Goal: Task Accomplishment & Management: Manage account settings

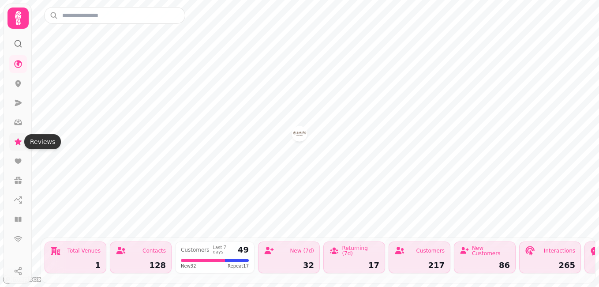
click at [17, 143] on icon at bounding box center [18, 141] width 7 height 7
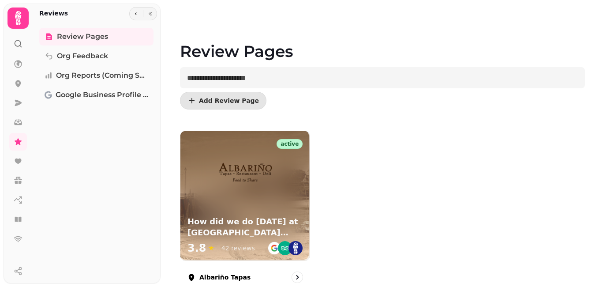
click at [55, 210] on div "Review Pages Org Feedback Org Reports (coming soon) Google Business Profile (Be…" at bounding box center [96, 154] width 128 height 252
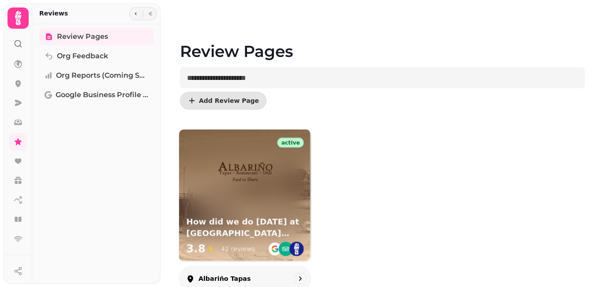
click at [279, 245] on img at bounding box center [286, 249] width 15 height 15
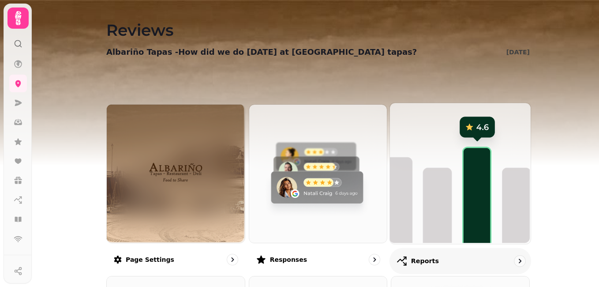
click at [474, 218] on img at bounding box center [459, 172] width 141 height 141
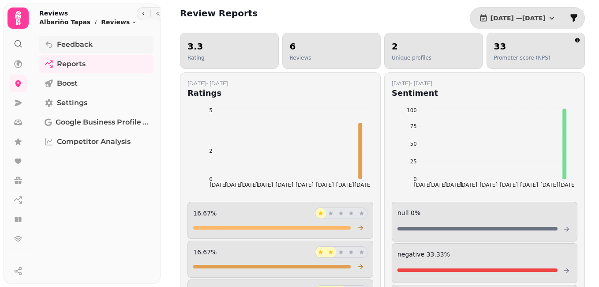
click at [99, 45] on link "Feedback" at bounding box center [96, 45] width 114 height 18
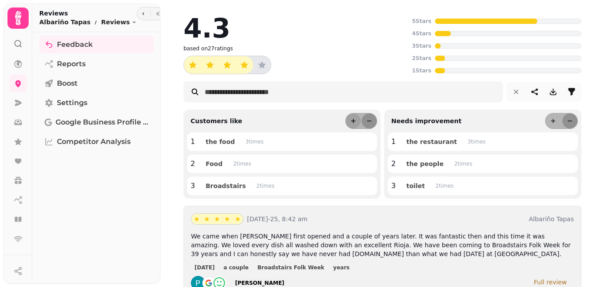
click at [350, 121] on icon "more" at bounding box center [353, 120] width 7 height 7
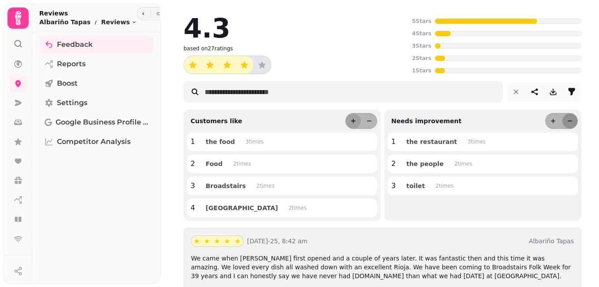
click at [350, 121] on icon "more" at bounding box center [353, 120] width 7 height 7
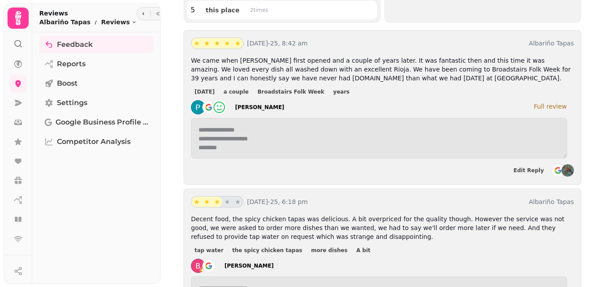
scroll to position [230, 0]
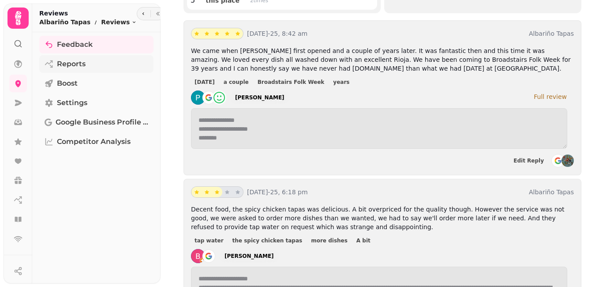
click at [87, 68] on link "Reports" at bounding box center [96, 64] width 114 height 18
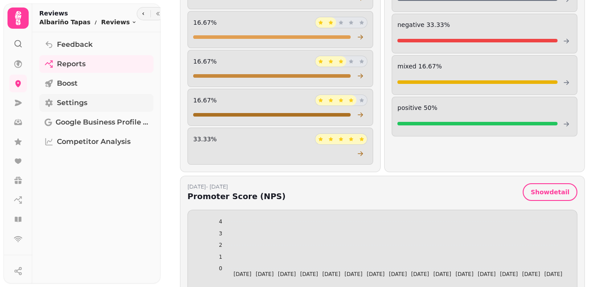
click at [74, 102] on span "Settings" at bounding box center [72, 103] width 30 height 11
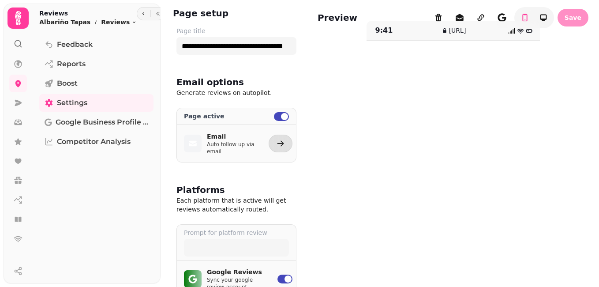
click at [206, 142] on div "Email Auto follow up via email" at bounding box center [221, 143] width 88 height 37
select select "**********"
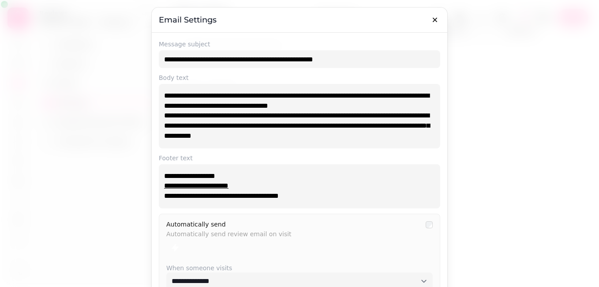
select select "**********"
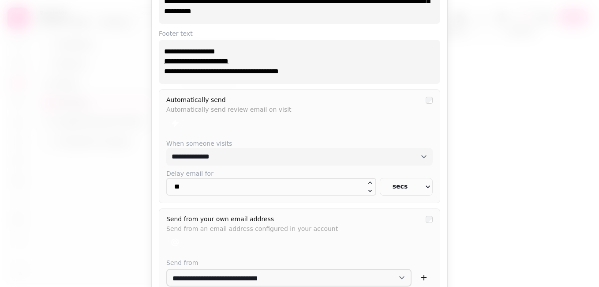
scroll to position [126, 0]
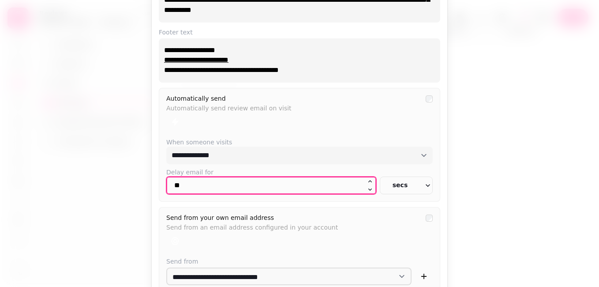
click at [367, 192] on icon at bounding box center [370, 189] width 7 height 7
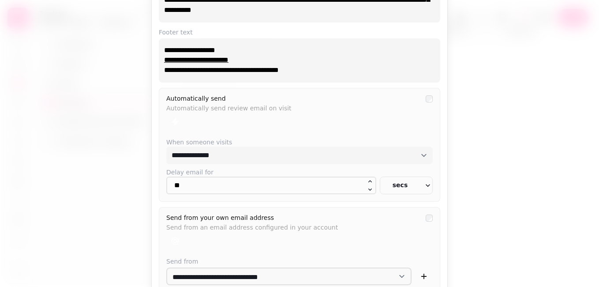
click at [427, 188] on icon "button" at bounding box center [428, 185] width 9 height 9
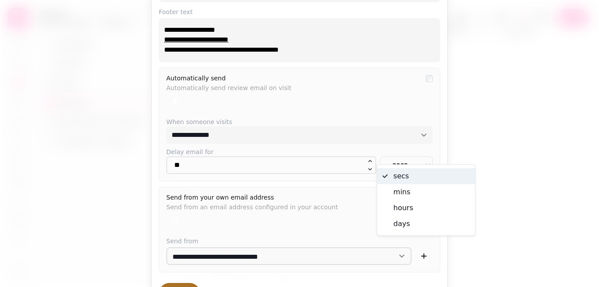
scroll to position [178, 0]
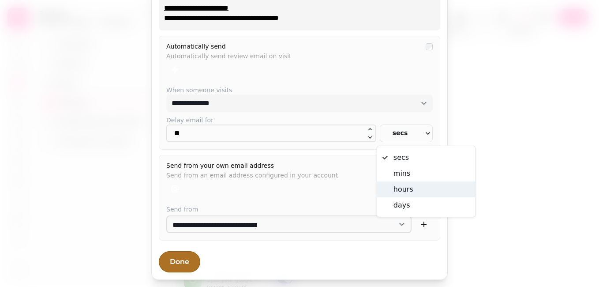
click at [397, 190] on span "hours" at bounding box center [432, 189] width 76 height 11
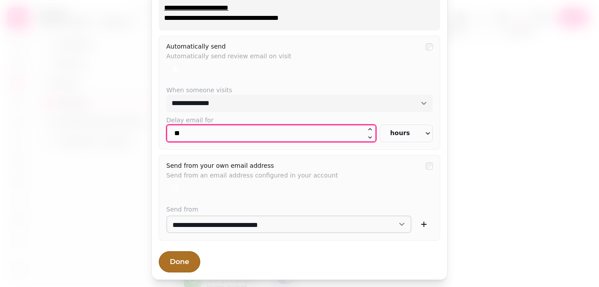
click at [367, 130] on icon at bounding box center [370, 129] width 7 height 7
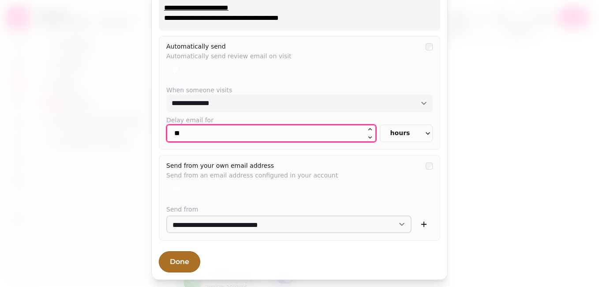
click at [367, 130] on icon at bounding box center [370, 129] width 7 height 7
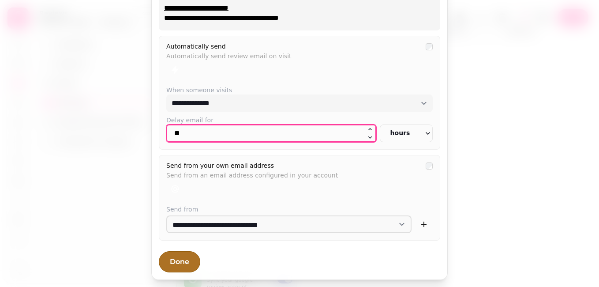
click at [367, 130] on icon at bounding box center [370, 129] width 7 height 7
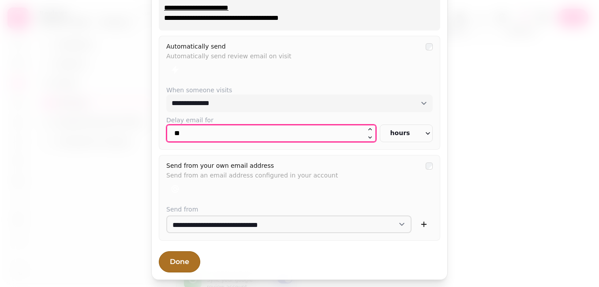
click at [367, 130] on icon at bounding box center [370, 129] width 7 height 7
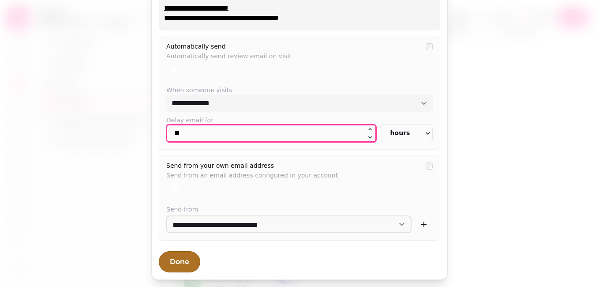
click at [367, 130] on icon at bounding box center [370, 129] width 7 height 7
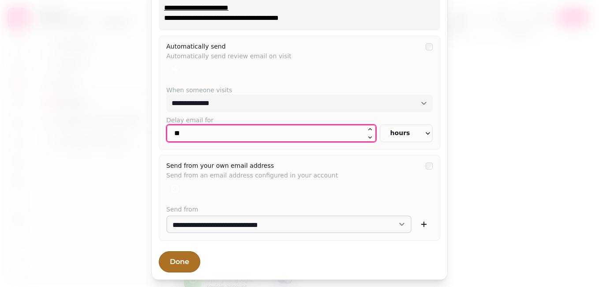
click at [367, 130] on icon at bounding box center [370, 129] width 7 height 7
click at [367, 135] on icon at bounding box center [370, 137] width 7 height 7
click at [360, 136] on div "**" at bounding box center [271, 133] width 210 height 18
click at [360, 136] on input "**" at bounding box center [271, 133] width 210 height 18
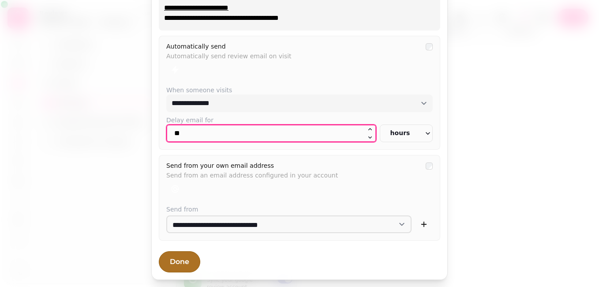
click at [360, 136] on input "**" at bounding box center [271, 133] width 210 height 18
drag, startPoint x: 360, startPoint y: 136, endPoint x: 368, endPoint y: 137, distance: 8.1
click at [368, 137] on div "**" at bounding box center [271, 133] width 210 height 18
click at [369, 137] on icon at bounding box center [371, 137] width 4 height 2
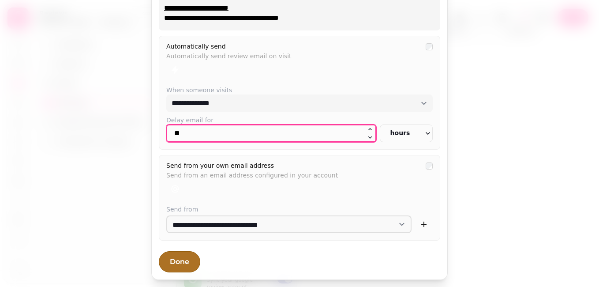
click at [369, 137] on icon at bounding box center [371, 137] width 4 height 2
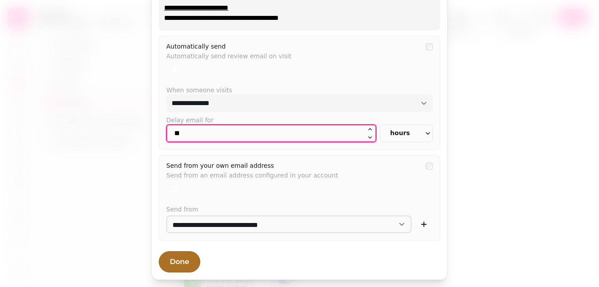
click at [369, 137] on icon at bounding box center [371, 137] width 4 height 2
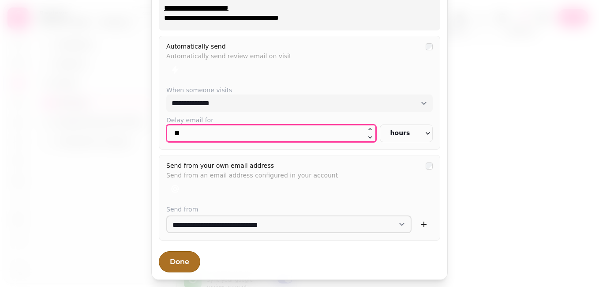
click at [369, 137] on icon at bounding box center [371, 137] width 4 height 2
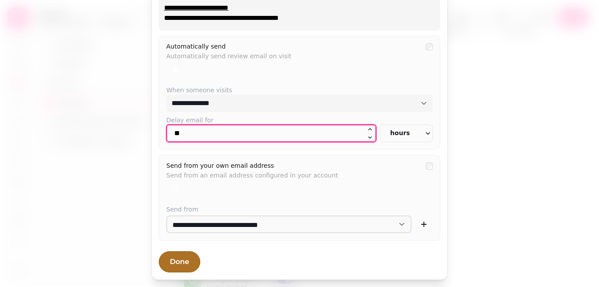
click at [369, 137] on icon at bounding box center [371, 137] width 4 height 2
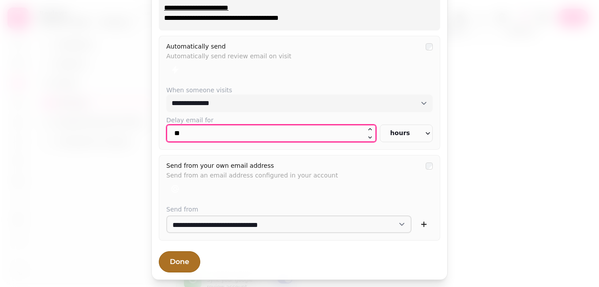
click at [369, 137] on icon at bounding box center [371, 137] width 4 height 2
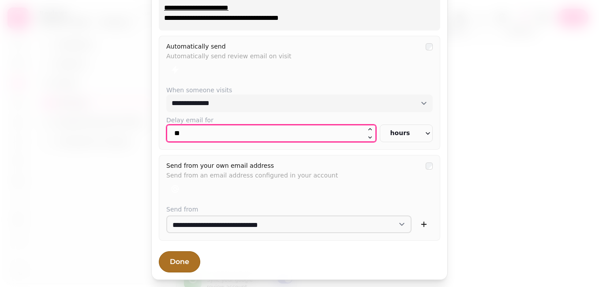
click at [369, 137] on icon at bounding box center [371, 137] width 4 height 2
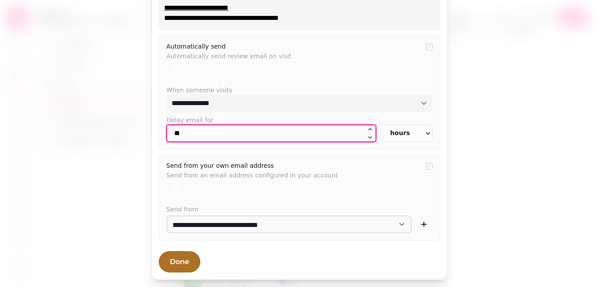
click at [369, 137] on icon at bounding box center [371, 137] width 4 height 2
type input "**"
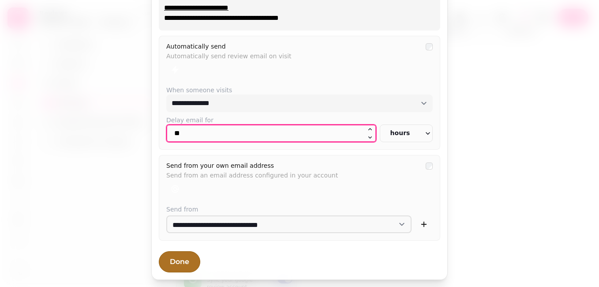
click at [369, 128] on icon at bounding box center [371, 129] width 4 height 2
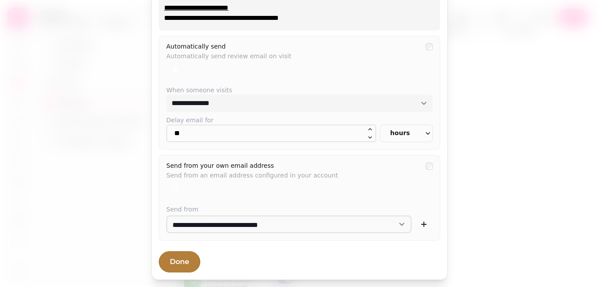
click at [172, 262] on span "Done" at bounding box center [179, 261] width 19 height 7
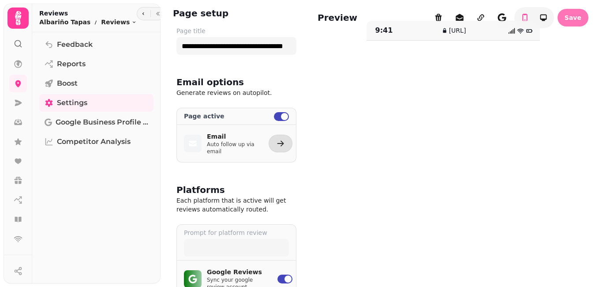
click at [566, 15] on span "Save" at bounding box center [573, 18] width 17 height 6
click at [225, 144] on p "Auto follow up via email" at bounding box center [232, 148] width 51 height 14
select select "**********"
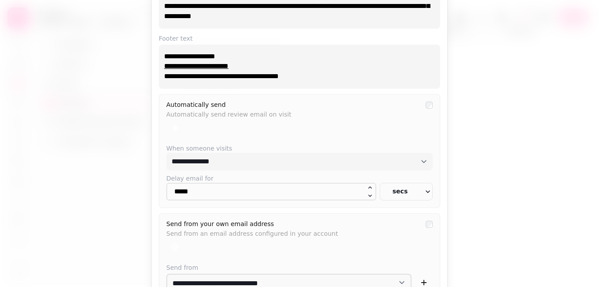
scroll to position [0, 0]
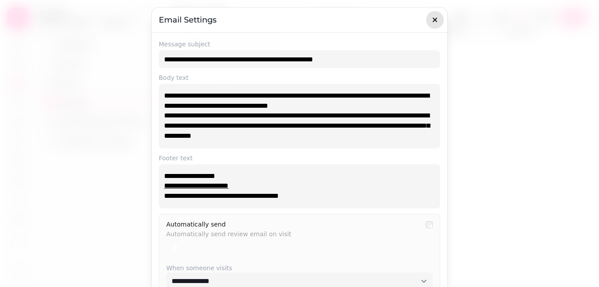
click at [433, 21] on icon "button" at bounding box center [435, 19] width 9 height 9
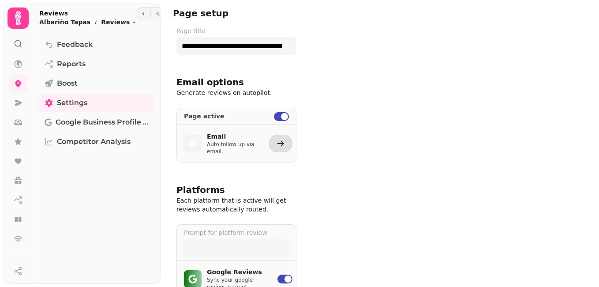
scroll to position [88, 0]
click at [65, 43] on span "Feedback" at bounding box center [75, 44] width 36 height 11
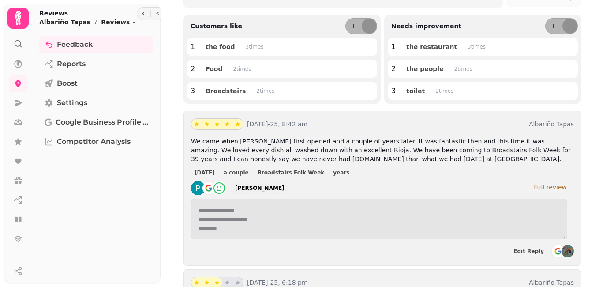
scroll to position [106, 0]
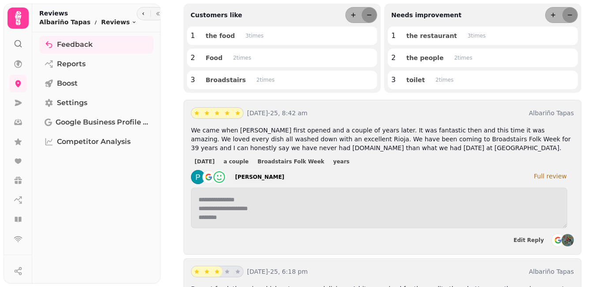
click at [550, 177] on div "Full review" at bounding box center [550, 176] width 33 height 9
